Goal: Task Accomplishment & Management: Complete application form

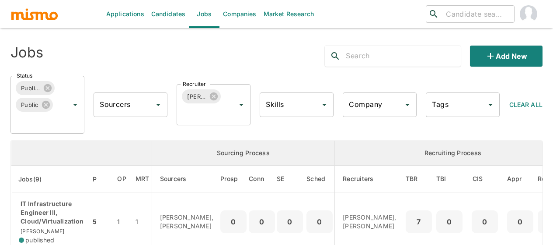
scroll to position [476, 0]
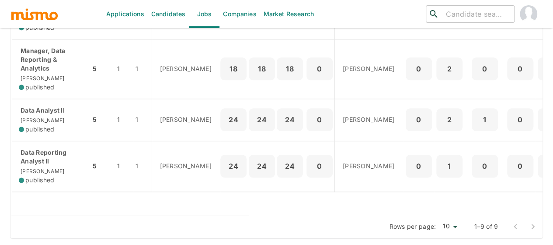
click at [166, 18] on link "Candidates" at bounding box center [169, 14] width 42 height 28
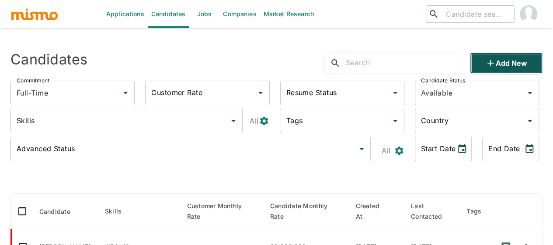
click at [492, 62] on icon "button" at bounding box center [491, 63] width 10 height 10
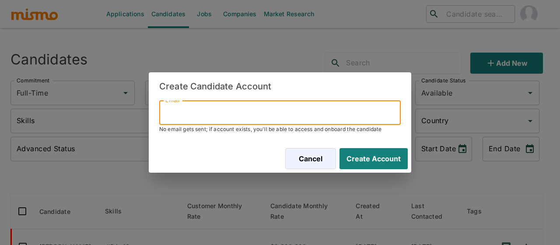
click at [185, 116] on input "Email" at bounding box center [279, 112] width 241 height 24
paste input "Ignaciocastillovega@gmail.com"
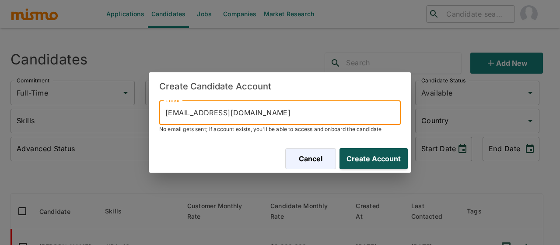
type input "Ignaciocastillovega@gmail.com"
click at [367, 159] on button "Create Account" at bounding box center [372, 158] width 72 height 21
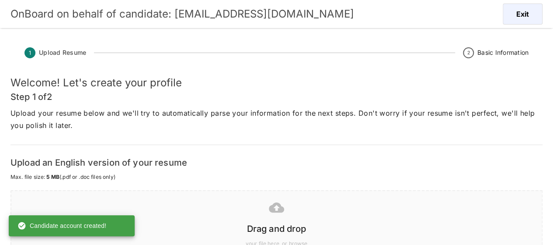
click at [274, 212] on icon at bounding box center [276, 207] width 15 height 10
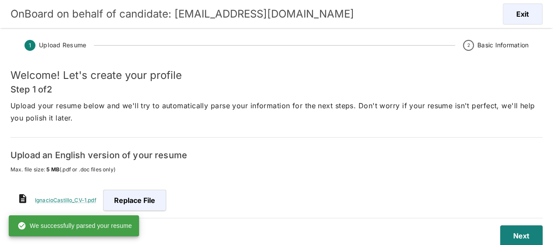
scroll to position [21, 0]
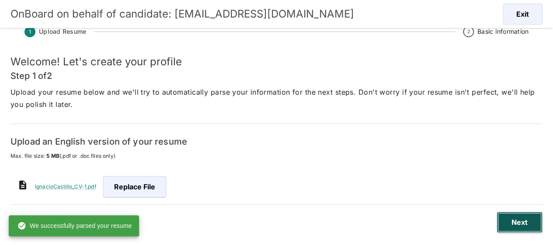
click at [512, 222] on button "Next" at bounding box center [520, 221] width 46 height 21
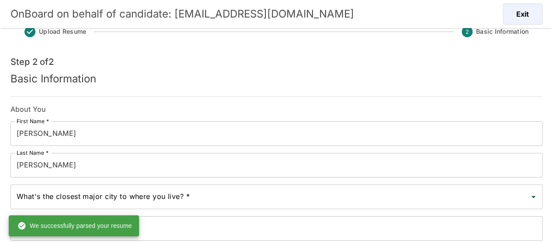
click at [18, 135] on input "Ignacio" at bounding box center [276, 133] width 532 height 24
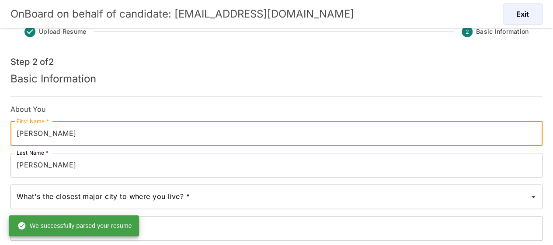
click at [17, 134] on input "Ignacio" at bounding box center [276, 133] width 532 height 24
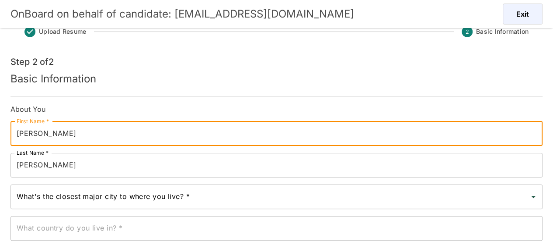
type input "Jose Ignacio"
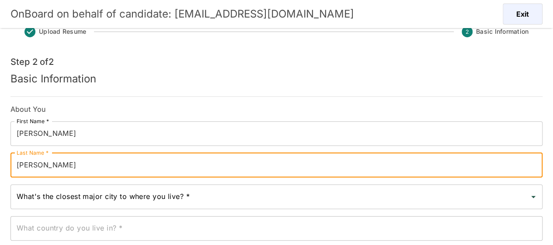
click at [15, 167] on input "Vega" at bounding box center [276, 165] width 532 height 24
click at [15, 166] on input "Vega" at bounding box center [276, 165] width 532 height 24
type input "Castillo Vega"
click at [42, 194] on input "What's the closest major city to where you live? *" at bounding box center [269, 196] width 511 height 17
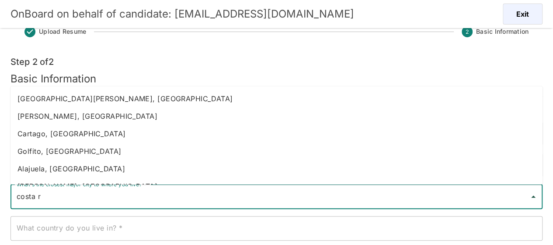
click at [73, 112] on li "Heredia, Costa Rica" at bounding box center [276, 115] width 532 height 17
type input "Heredia, Costa Rica"
type input "Costa Rica"
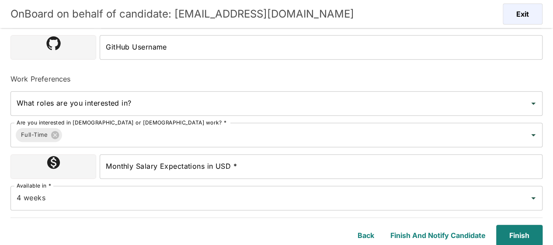
scroll to position [293, 0]
type input "Heredia, Costa Rica"
click at [170, 165] on input "Monthly Salary Expectations in USD *" at bounding box center [321, 166] width 443 height 24
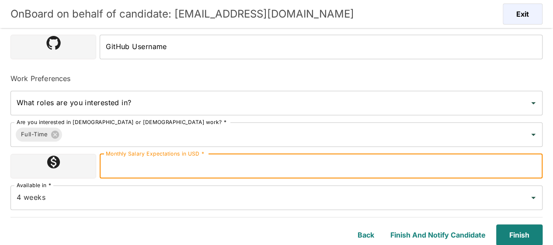
type input "1800000"
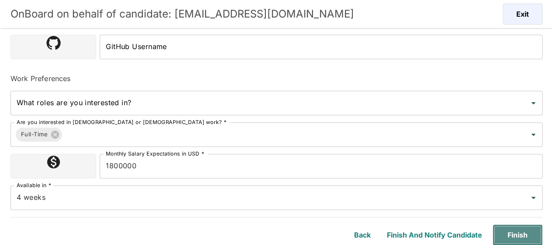
click at [518, 234] on button "Finish" at bounding box center [518, 234] width 50 height 21
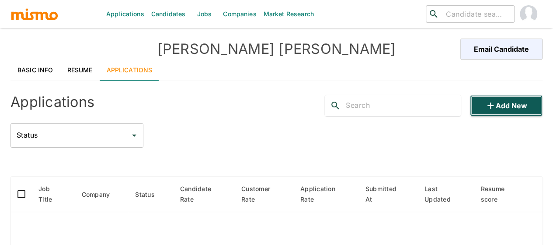
click at [513, 103] on button "Add new" at bounding box center [506, 105] width 73 height 21
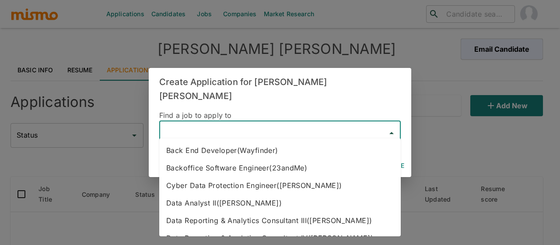
click at [247, 125] on input "text" at bounding box center [273, 133] width 220 height 17
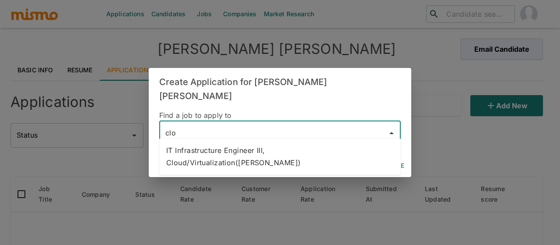
click at [260, 147] on li "IT Infrastructure Engineer III, Cloud/Virtualization(Kaiser)" at bounding box center [279, 156] width 241 height 30
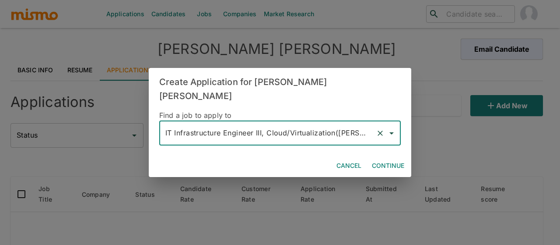
type input "IT Infrastructure Engineer III, Cloud/Virtualization(Kaiser)"
click at [388, 159] on button "Continue" at bounding box center [387, 165] width 39 height 16
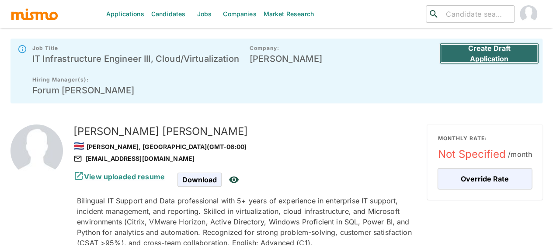
drag, startPoint x: 493, startPoint y: 50, endPoint x: 488, endPoint y: 52, distance: 4.7
click at [493, 50] on button "Create Draft Application" at bounding box center [490, 53] width 100 height 21
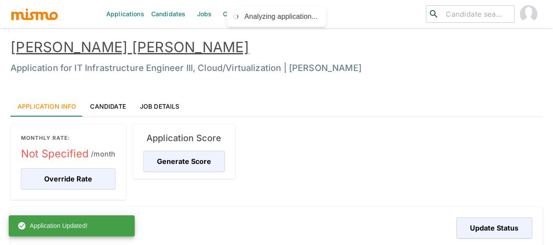
click at [204, 17] on link "Jobs" at bounding box center [204, 14] width 31 height 28
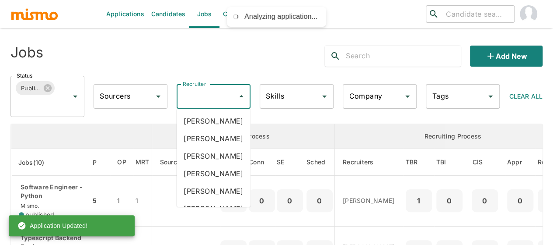
click at [207, 98] on input "Recruiter" at bounding box center [207, 96] width 53 height 17
type input "mai"
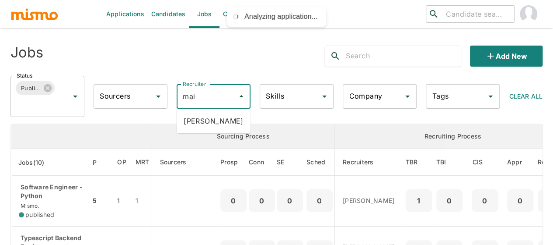
click at [208, 117] on li "Maia Reyes" at bounding box center [214, 120] width 74 height 17
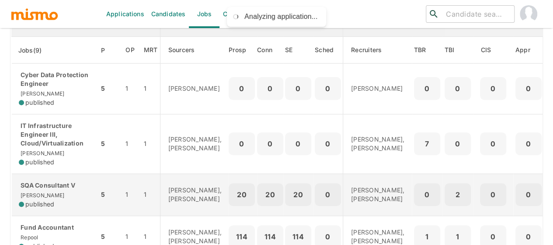
scroll to position [131, 0]
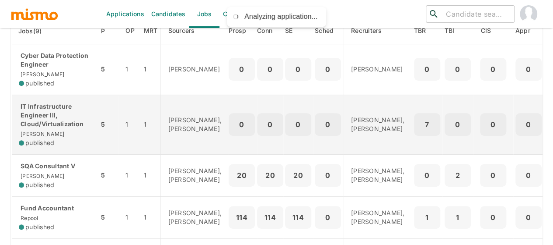
click at [52, 132] on div "IT Infrastructure Engineer III, Cloud/Virtualization Kaiser published" at bounding box center [55, 124] width 73 height 45
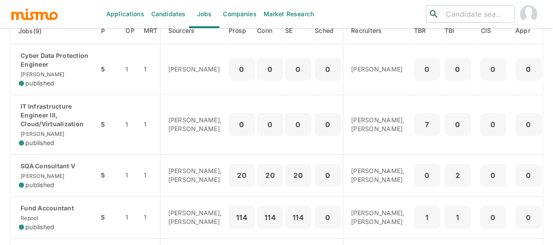
click at [169, 12] on link "Candidates" at bounding box center [169, 14] width 42 height 28
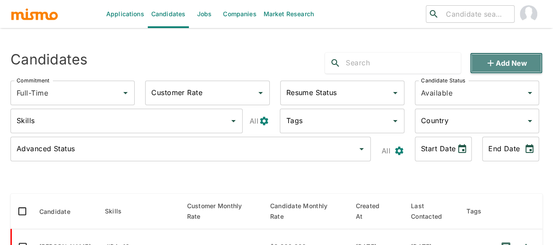
click at [501, 58] on button "Add new" at bounding box center [506, 62] width 73 height 21
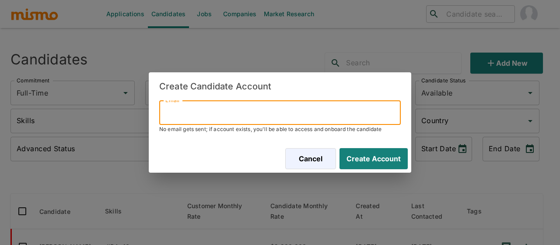
click at [211, 107] on input "Email" at bounding box center [279, 112] width 241 height 24
paste input "jona16avila91@gmail.com"
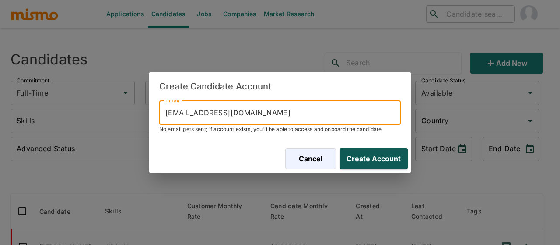
type input "jona16avila91@gmail.com"
click at [386, 158] on button "Create Account" at bounding box center [372, 158] width 72 height 21
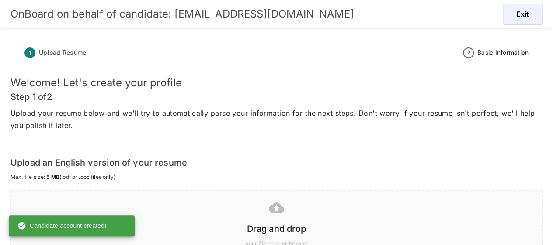
click at [276, 209] on icon at bounding box center [276, 206] width 15 height 15
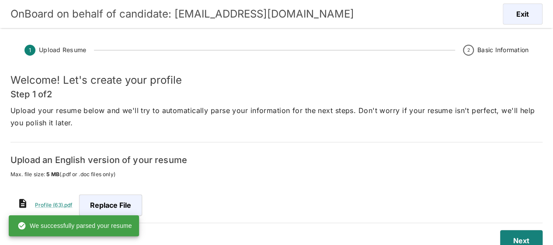
scroll to position [21, 0]
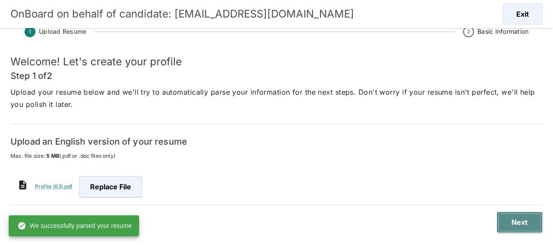
click at [524, 220] on button "Next" at bounding box center [520, 221] width 46 height 21
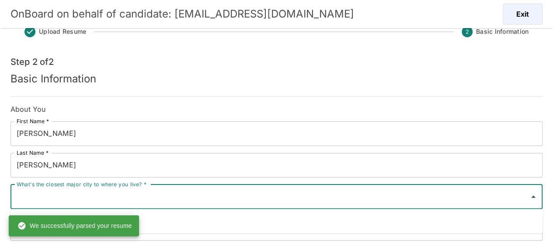
click at [74, 202] on input "What's the closest major city to where you live? *" at bounding box center [269, 196] width 511 height 17
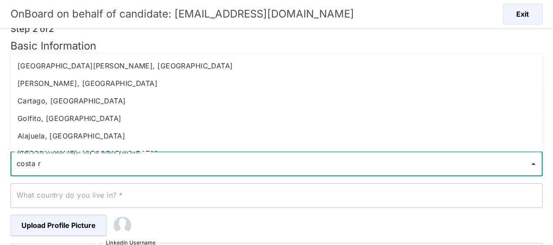
scroll to position [65, 0]
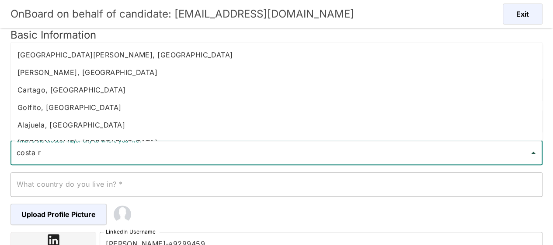
click at [64, 70] on li "Heredia, Costa Rica" at bounding box center [276, 71] width 532 height 17
type input "Heredia, Costa Rica"
type input "Costa Rica"
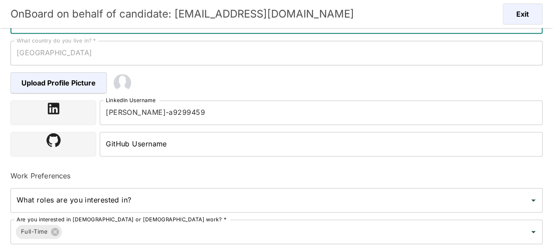
scroll to position [283, 0]
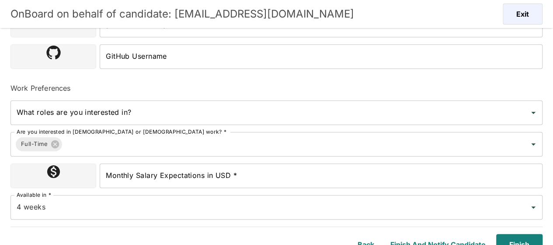
type input "Heredia, Costa Rica"
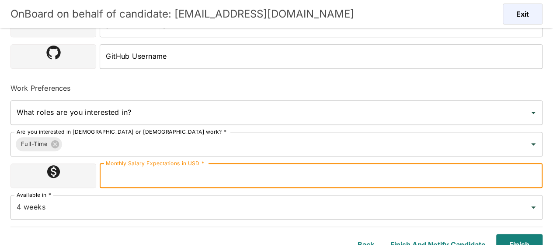
click at [148, 178] on input "Monthly Salary Expectations in USD *" at bounding box center [321, 175] width 443 height 24
type input "1800000"
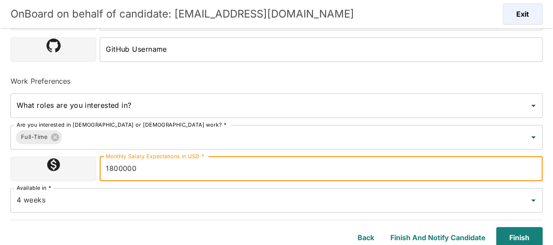
scroll to position [293, 0]
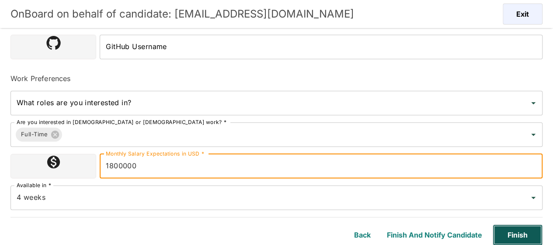
click at [517, 235] on button "Finish" at bounding box center [518, 234] width 50 height 21
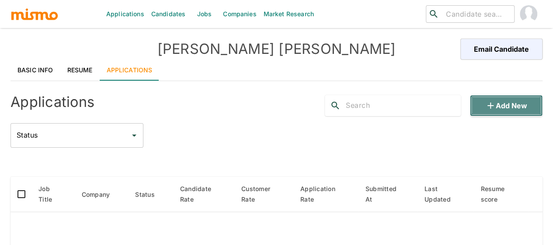
click at [524, 102] on button "Add new" at bounding box center [506, 105] width 73 height 21
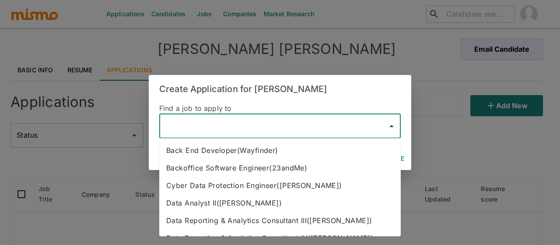
click at [199, 126] on input "text" at bounding box center [273, 126] width 220 height 17
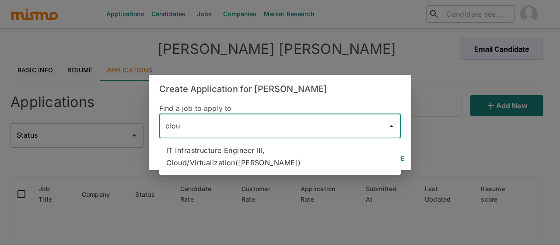
click at [229, 153] on li "IT Infrastructure Engineer III, Cloud/Virtualization(Kaiser)" at bounding box center [279, 156] width 241 height 30
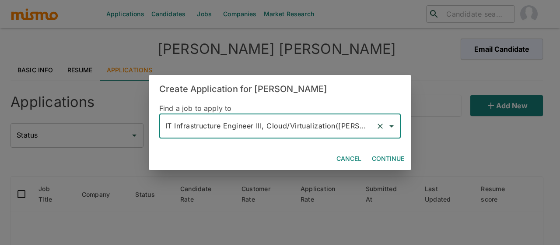
type input "IT Infrastructure Engineer III, Cloud/Virtualization(Kaiser)"
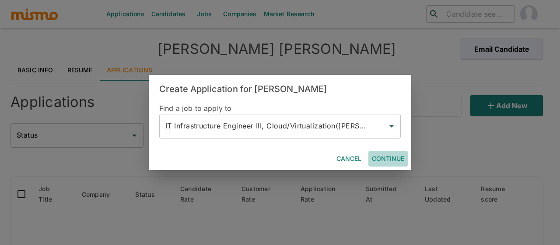
drag, startPoint x: 383, startPoint y: 158, endPoint x: 37, endPoint y: 121, distance: 347.5
click at [383, 158] on button "Continue" at bounding box center [387, 158] width 39 height 16
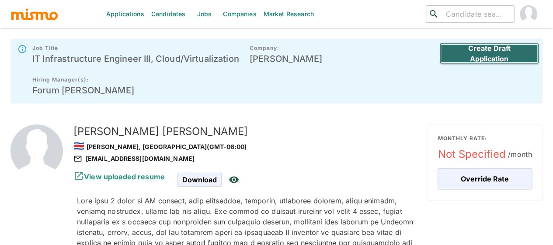
click at [468, 45] on button "Create Draft Application" at bounding box center [490, 53] width 100 height 21
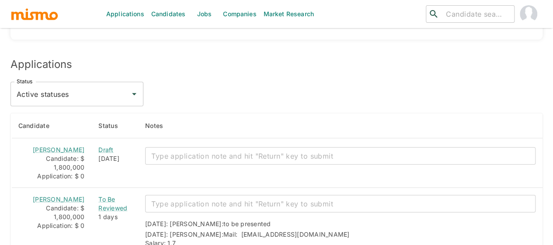
scroll to position [995, 0]
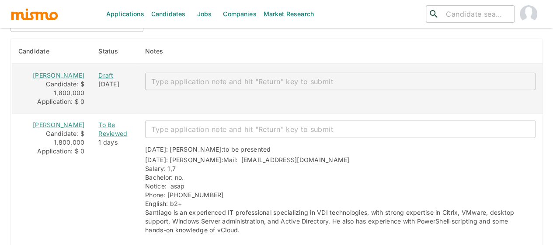
click at [98, 71] on div "Draft" at bounding box center [114, 75] width 33 height 9
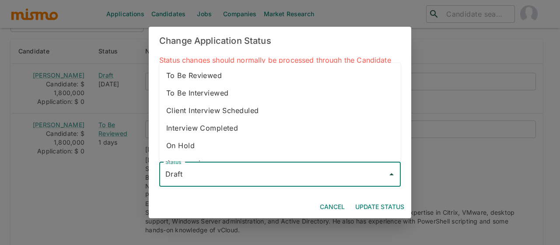
click at [206, 177] on input "Draft" at bounding box center [273, 174] width 220 height 17
click at [203, 77] on li "To Be Reviewed" at bounding box center [279, 74] width 241 height 17
type input "To Be Reviewed"
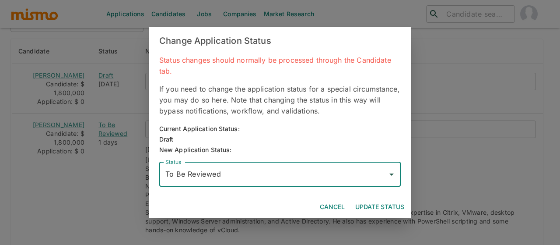
click at [371, 199] on button "Update Status" at bounding box center [380, 207] width 56 height 16
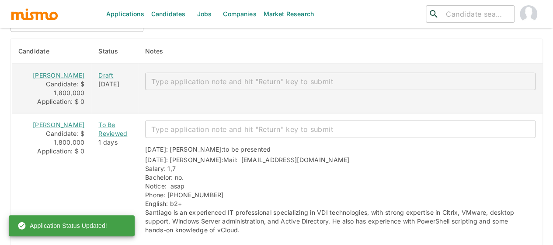
click at [152, 77] on textarea "enhanced table" at bounding box center [340, 82] width 378 height 10
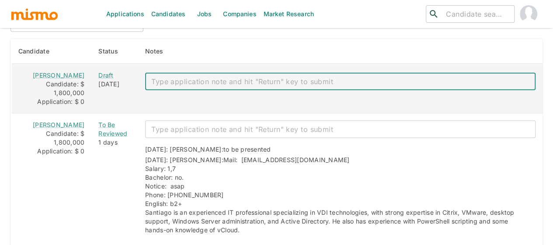
paste textarea "Mail: Ignaciocastillovega@gmail.com Salary: 1,4 M Bachelor: no. Notice: 2-3 WEE…"
type textarea "Mail: Ignaciocastillovega@gmail.com Salary: 1,4 M Bachelor: no. Notice: 2-3 WEE…"
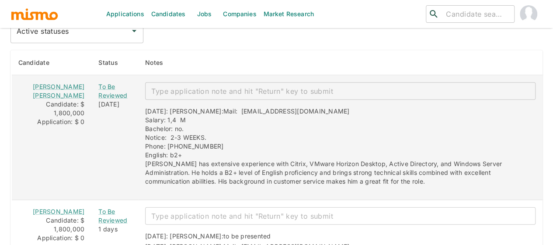
scroll to position [927, 0]
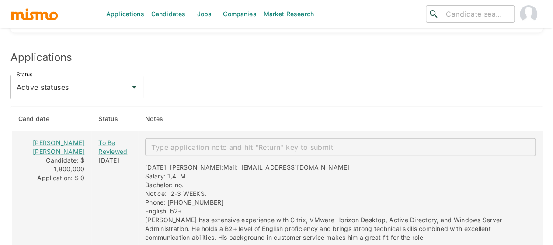
click at [176, 142] on textarea "enhanced table" at bounding box center [340, 147] width 378 height 10
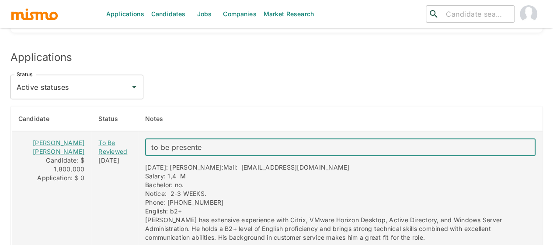
type textarea "to be presented"
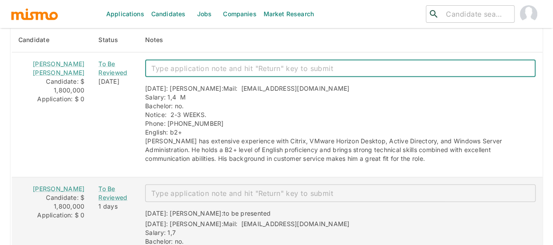
scroll to position [963, 0]
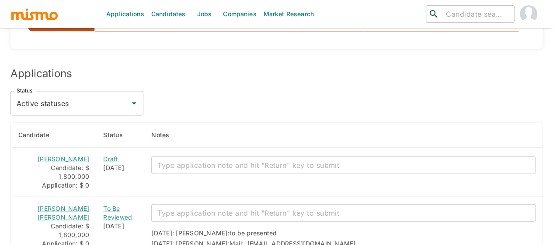
scroll to position [923, 0]
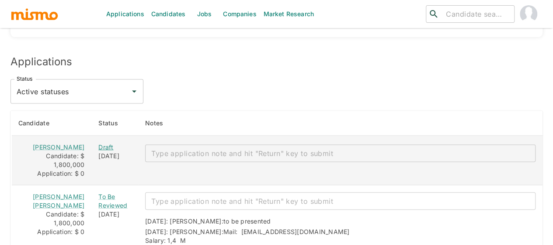
click at [98, 143] on div "Draft" at bounding box center [114, 147] width 33 height 9
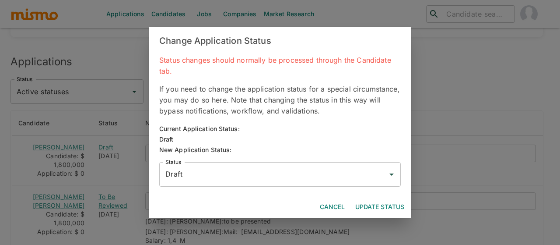
click at [176, 172] on input "Draft" at bounding box center [273, 174] width 220 height 17
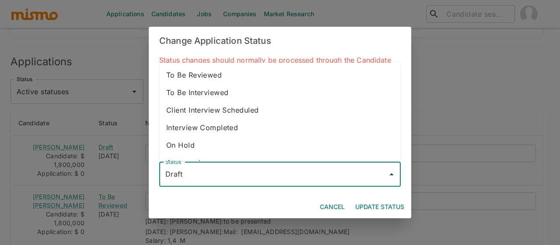
drag, startPoint x: 212, startPoint y: 77, endPoint x: 299, endPoint y: 127, distance: 100.9
click at [212, 77] on li "To Be Reviewed" at bounding box center [279, 74] width 241 height 17
type input "To Be Reviewed"
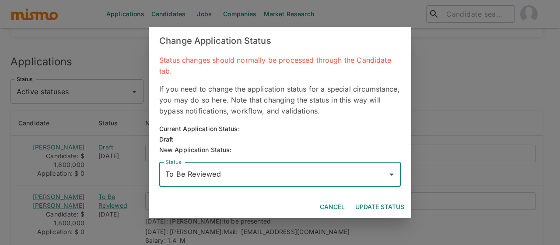
click at [363, 209] on button "Update Status" at bounding box center [380, 207] width 56 height 16
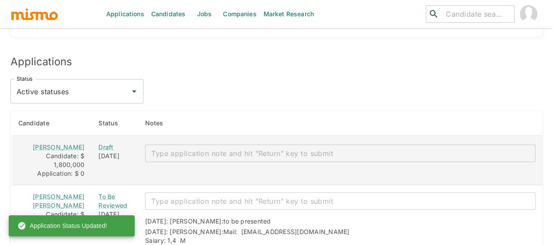
click at [184, 148] on textarea "enhanced table" at bounding box center [340, 153] width 378 height 10
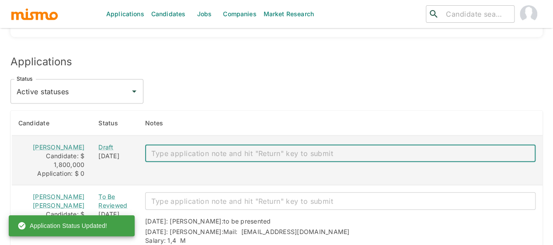
paste textarea "Mail: jona16avila91@gmail.com Salary: 1,8 M Bachelor: no. Notice: 2 WEEKS. Phon…"
type textarea "Mail: jona16avila91@gmail.com Salary: 1,8 M Bachelor: no. Notice: 2 WEEKS. Phon…"
type textarea "to be presented"
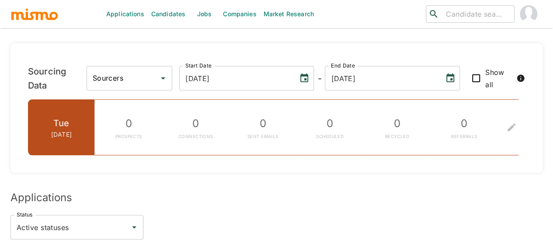
scroll to position [787, 0]
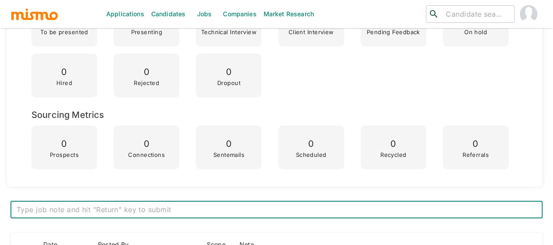
scroll to position [105, 0]
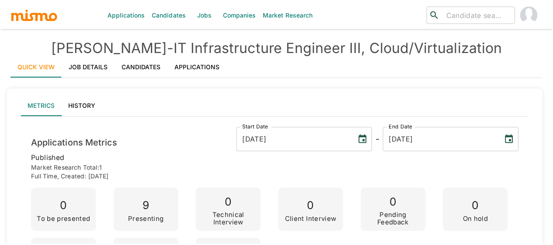
scroll to position [21, 0]
